Goal: Task Accomplishment & Management: Manage account settings

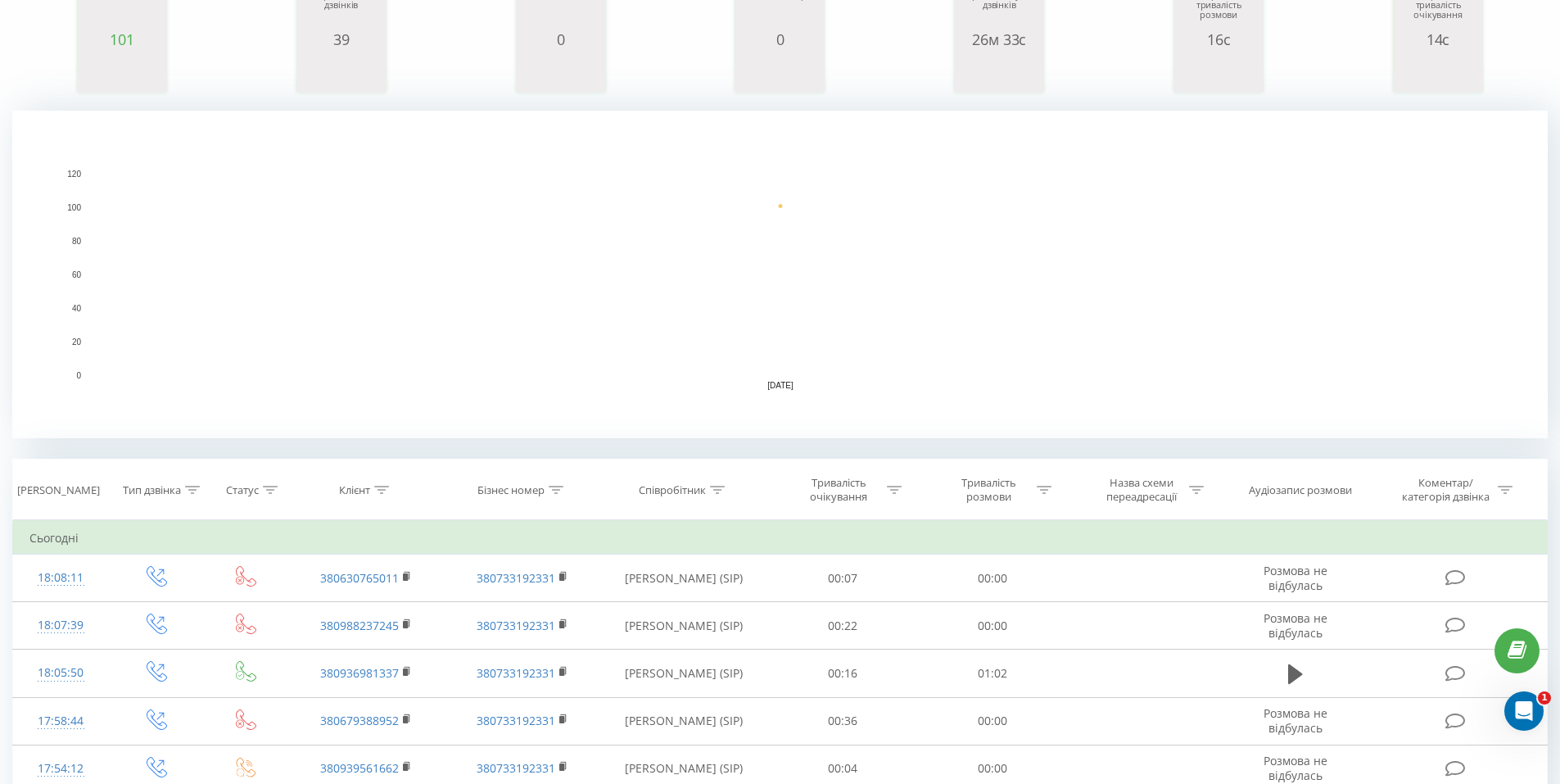
scroll to position [109, 0]
